Goal: Navigation & Orientation: Understand site structure

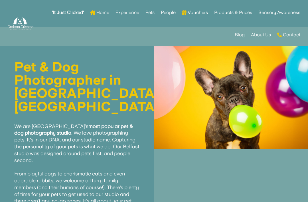
scroll to position [200, 0]
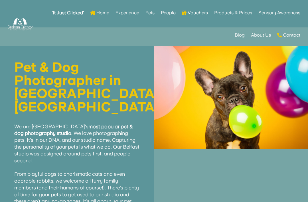
click at [130, 24] on link "Experience" at bounding box center [128, 13] width 24 height 22
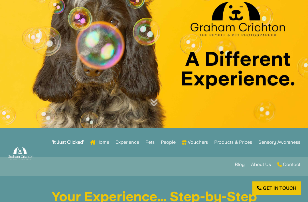
scroll to position [59, 0]
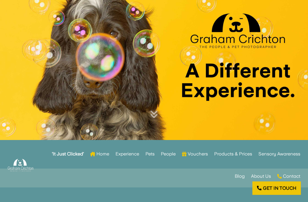
click at [104, 165] on link "Home" at bounding box center [99, 154] width 19 height 22
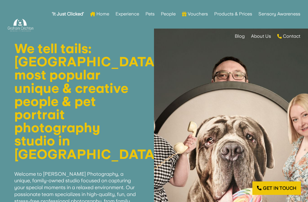
scroll to position [218, 0]
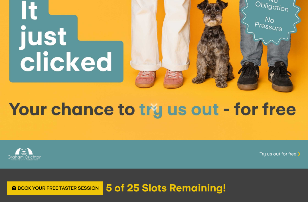
scroll to position [36, 0]
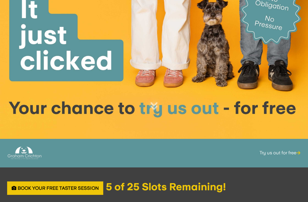
click at [26, 161] on img at bounding box center [25, 153] width 34 height 16
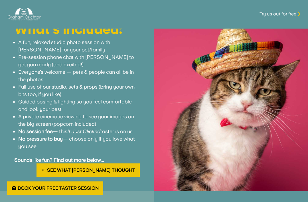
click at [23, 14] on img at bounding box center [25, 14] width 34 height 16
click at [22, 15] on img at bounding box center [25, 14] width 34 height 16
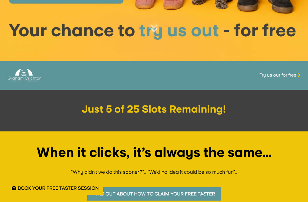
scroll to position [77, 0]
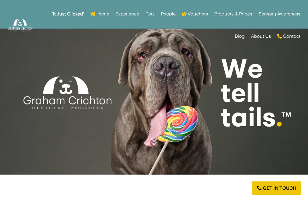
scroll to position [236, 0]
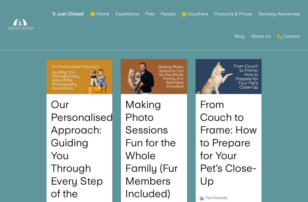
scroll to position [71, 0]
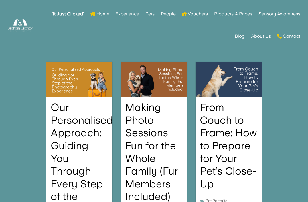
click at [247, 13] on link "Products & Prices" at bounding box center [233, 14] width 38 height 22
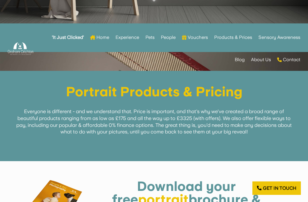
scroll to position [167, 0]
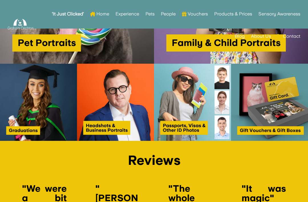
scroll to position [970, 0]
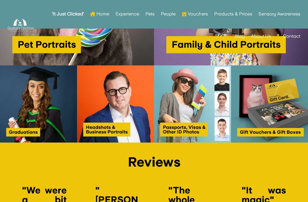
click at [125, 15] on link "Experience" at bounding box center [128, 14] width 24 height 22
click at [97, 12] on link "Home" at bounding box center [99, 14] width 19 height 22
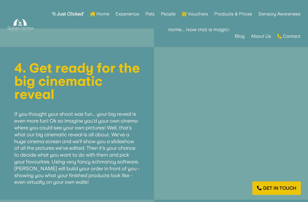
scroll to position [1094, 0]
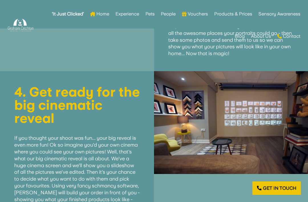
click at [58, 12] on strong "‘It Just Clicked’" at bounding box center [68, 14] width 32 height 4
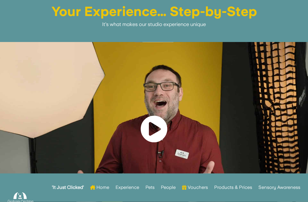
scroll to position [0, 0]
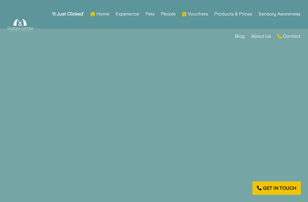
scroll to position [854, 0]
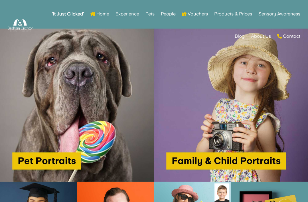
click at [33, 131] on img at bounding box center [77, 104] width 154 height 154
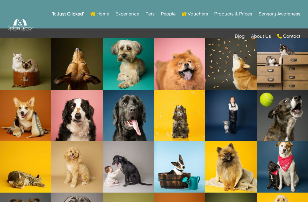
scroll to position [1441, 0]
